Goal: Information Seeking & Learning: Learn about a topic

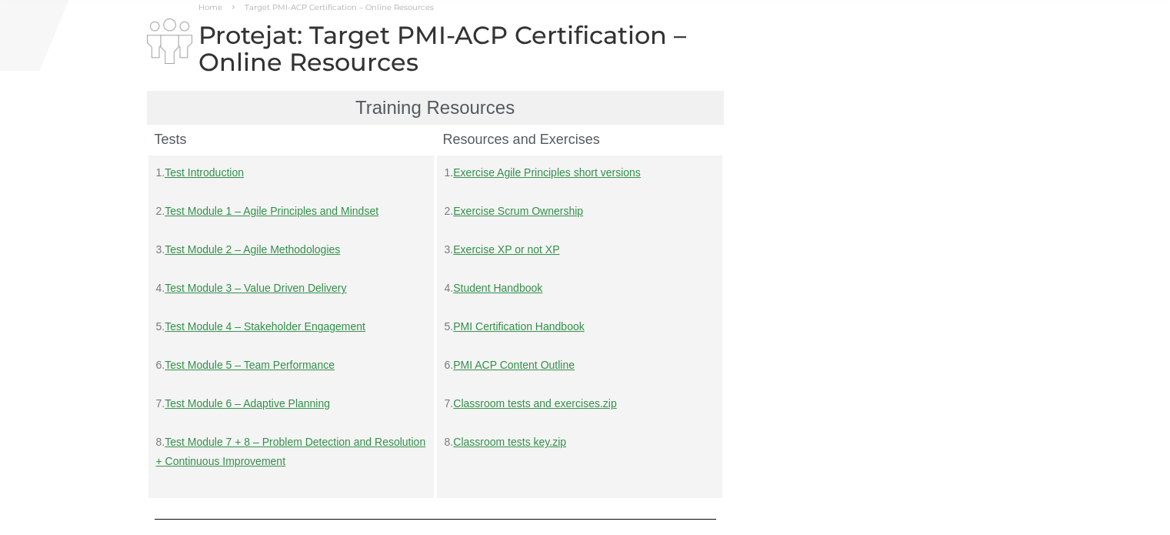
click at [255, 368] on link "Test Module 5 – Team Performance" at bounding box center [250, 364] width 170 height 12
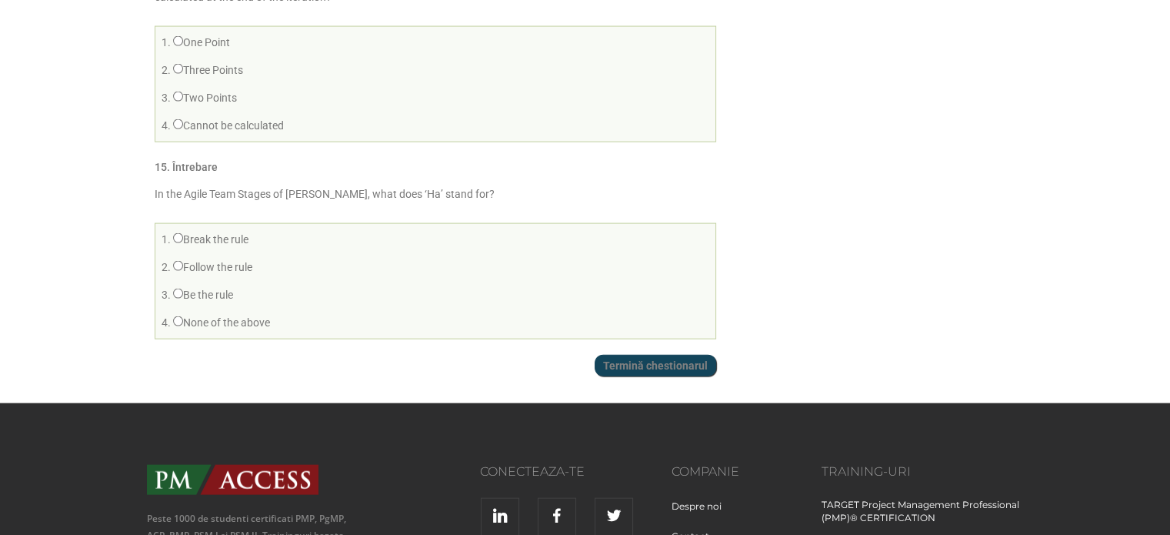
scroll to position [3354, 0]
